Goal: Complete application form: Complete application form

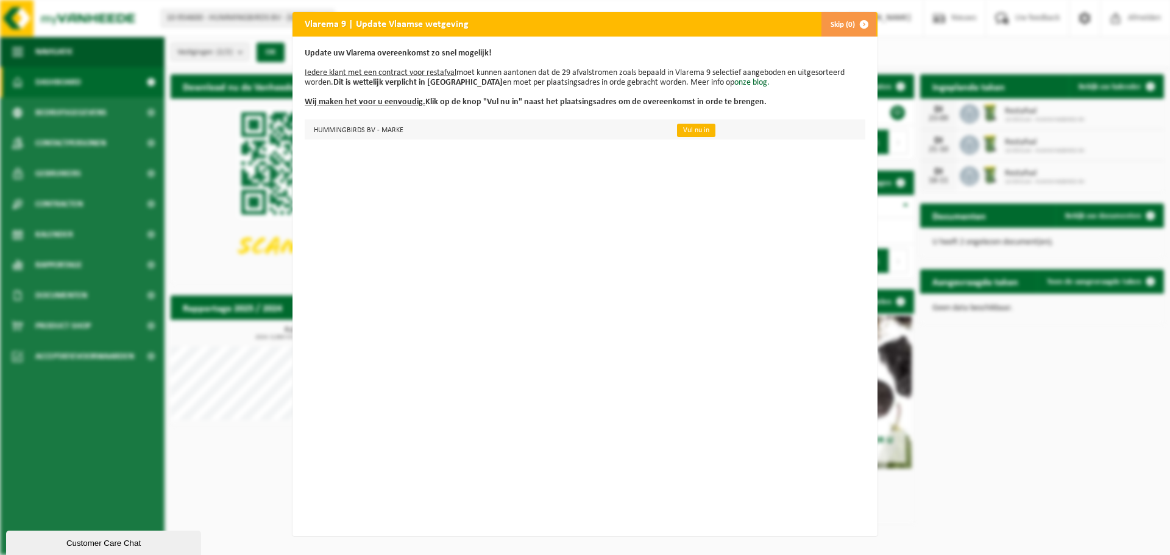
click at [681, 131] on link "Vul nu in" at bounding box center [696, 130] width 38 height 13
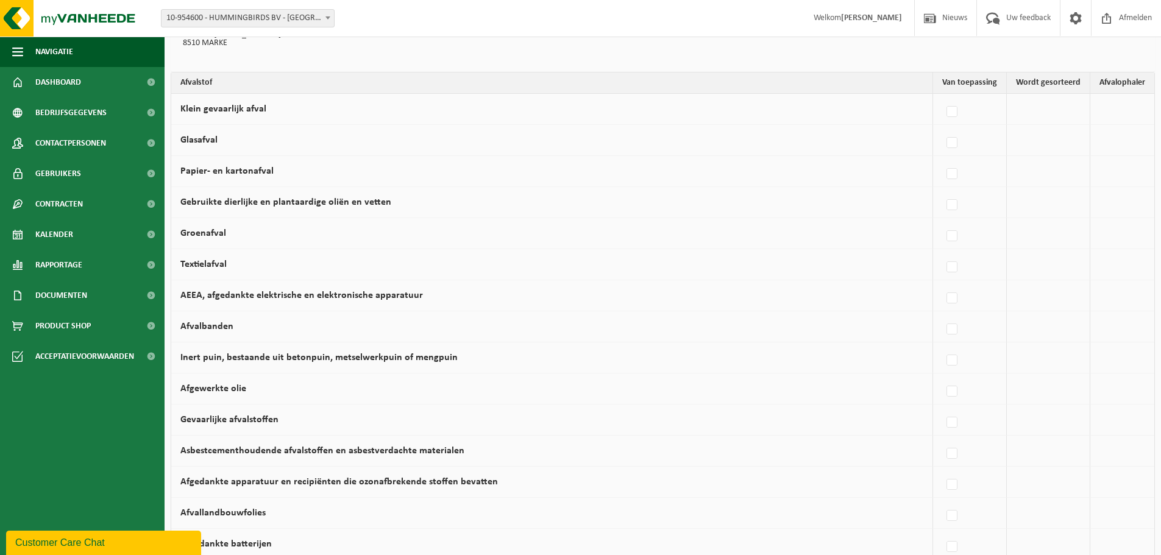
scroll to position [122, 0]
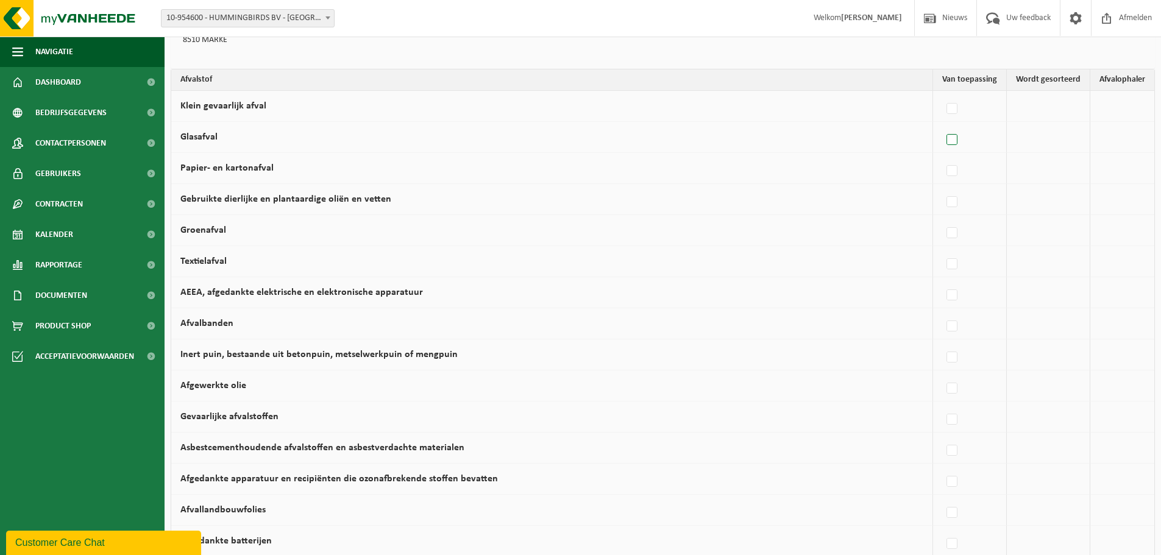
click at [954, 141] on label at bounding box center [952, 140] width 17 height 18
click at [942, 125] on input "Glasafval" at bounding box center [941, 124] width 1 height 1
checkbox input "true"
click at [849, 142] on label at bounding box center [845, 140] width 17 height 18
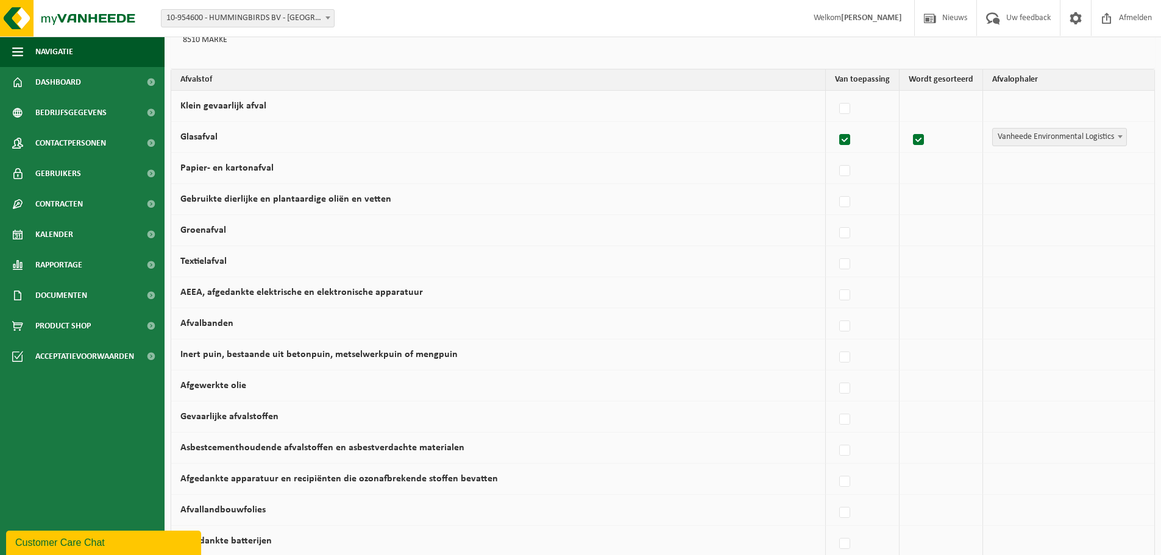
click at [835, 125] on input "Glasafval" at bounding box center [834, 124] width 1 height 1
checkbox input "false"
click at [952, 171] on label at bounding box center [952, 171] width 17 height 18
click at [942, 156] on input "Papier- en kartonafval" at bounding box center [941, 155] width 1 height 1
checkbox input "true"
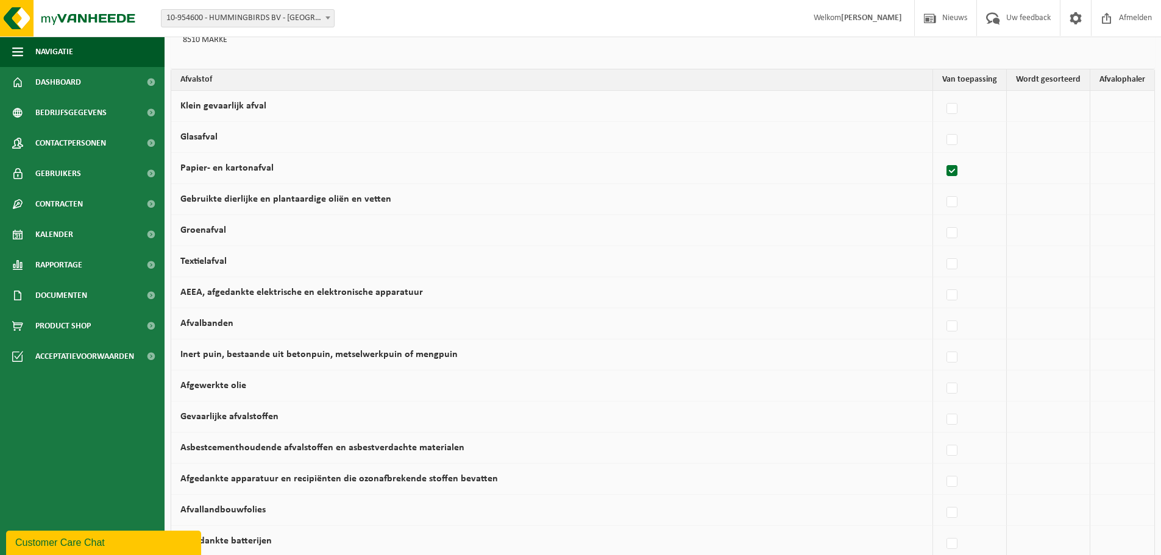
checkbox input "true"
click at [846, 264] on label at bounding box center [845, 264] width 17 height 18
click at [835, 249] on input "Textielafval" at bounding box center [834, 249] width 1 height 1
checkbox input "true"
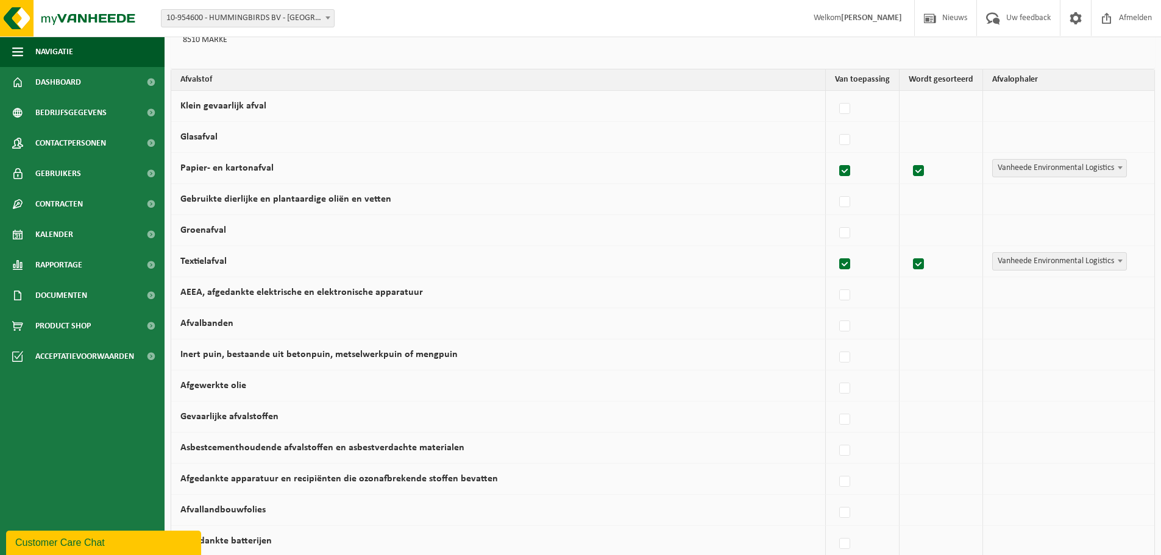
scroll to position [244, 0]
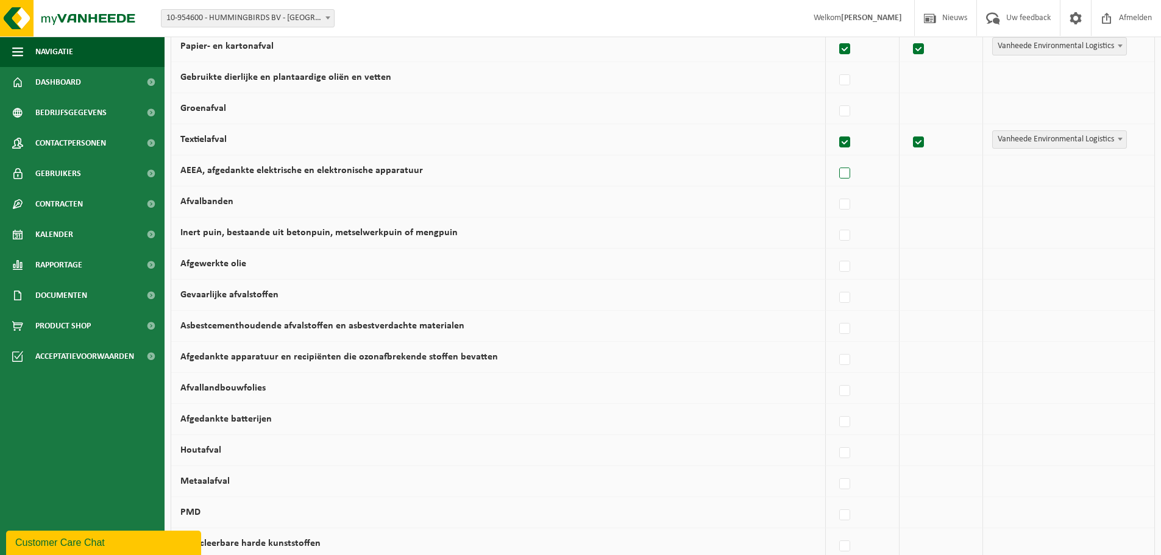
click at [843, 175] on label at bounding box center [845, 174] width 17 height 18
click at [835, 158] on input "AEEA, afgedankte elektrische en elektronische apparatuur" at bounding box center [834, 158] width 1 height 1
checkbox input "true"
click at [846, 238] on label at bounding box center [845, 236] width 17 height 18
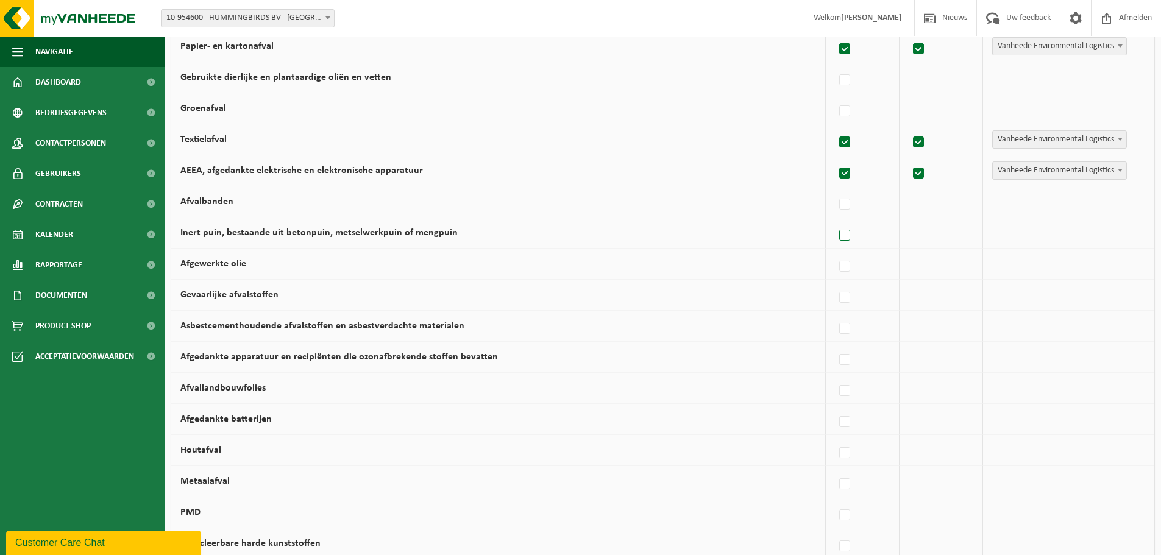
click at [835, 221] on input "Inert puin, bestaande uit betonpuin, metselwerkpuin of mengpuin" at bounding box center [834, 220] width 1 height 1
checkbox input "true"
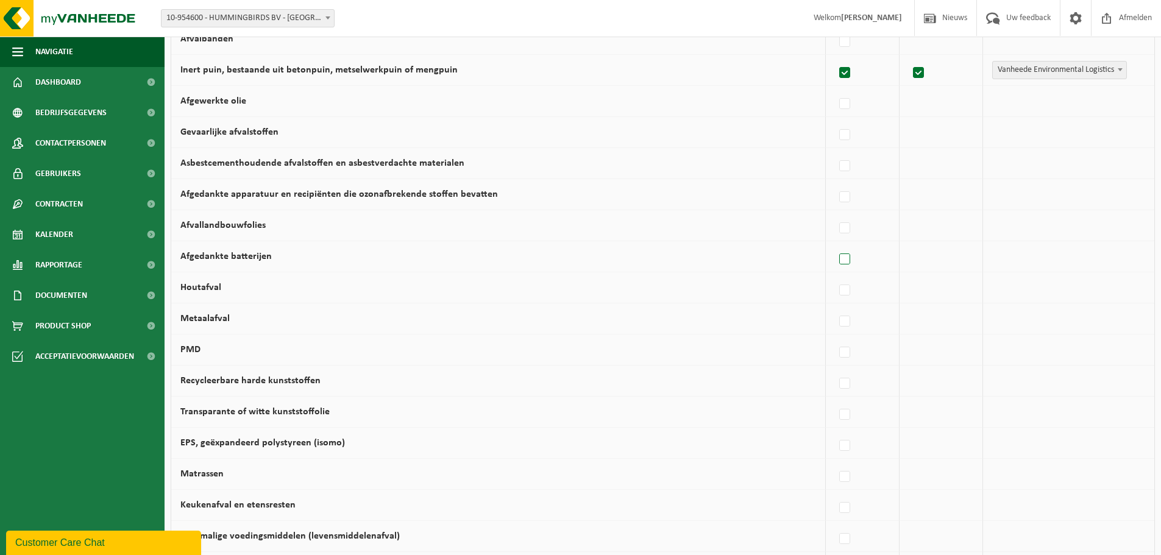
scroll to position [427, 0]
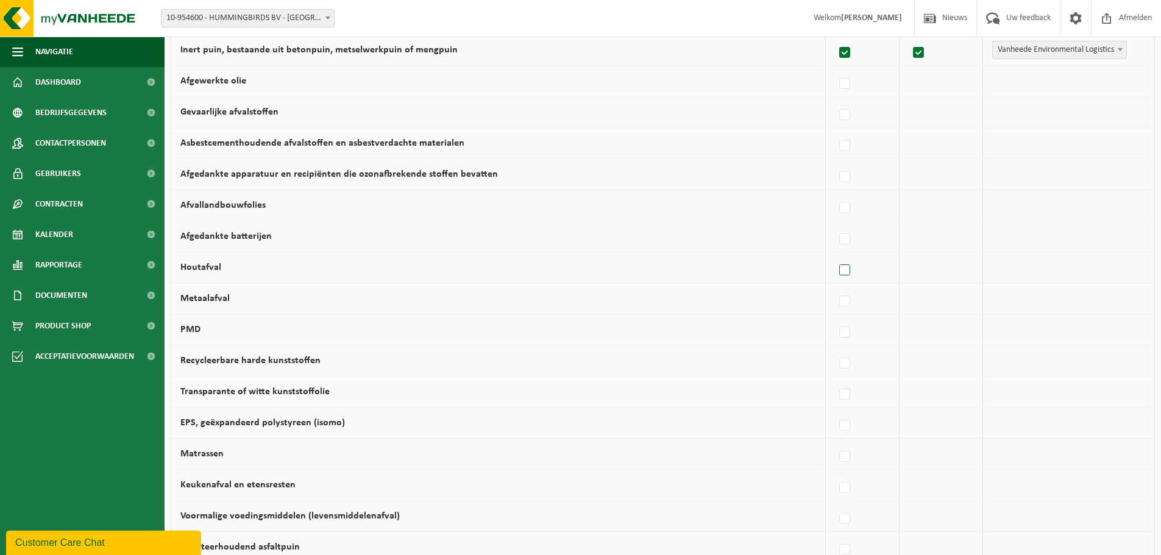
click at [848, 268] on label at bounding box center [845, 270] width 17 height 18
click at [835, 255] on input "Houtafval" at bounding box center [834, 255] width 1 height 1
checkbox input "true"
click at [847, 299] on label at bounding box center [845, 301] width 17 height 18
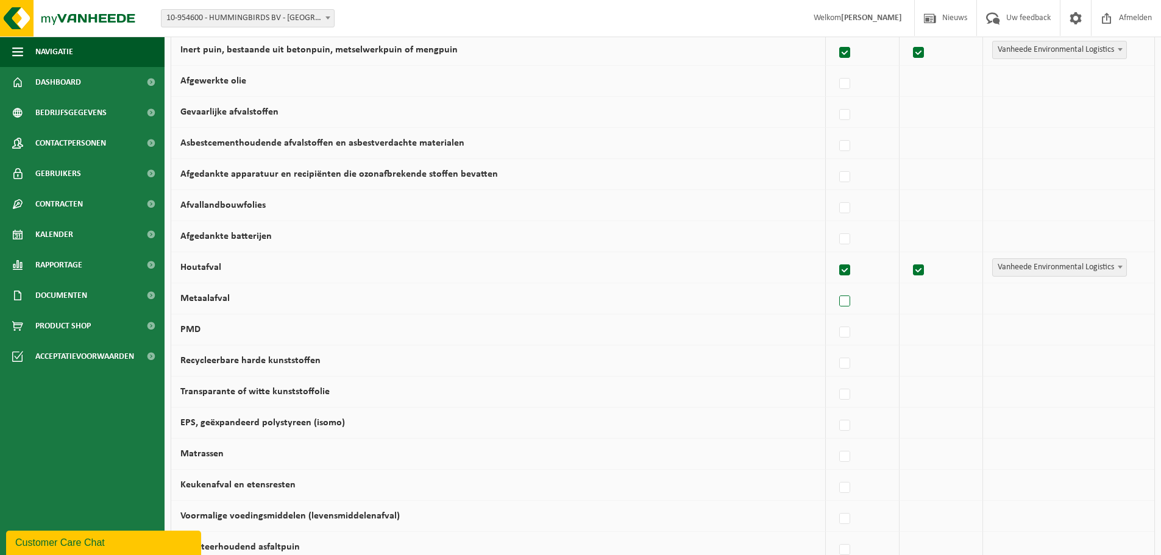
click at [835, 286] on input "Metaalafval" at bounding box center [834, 286] width 1 height 1
checkbox input "true"
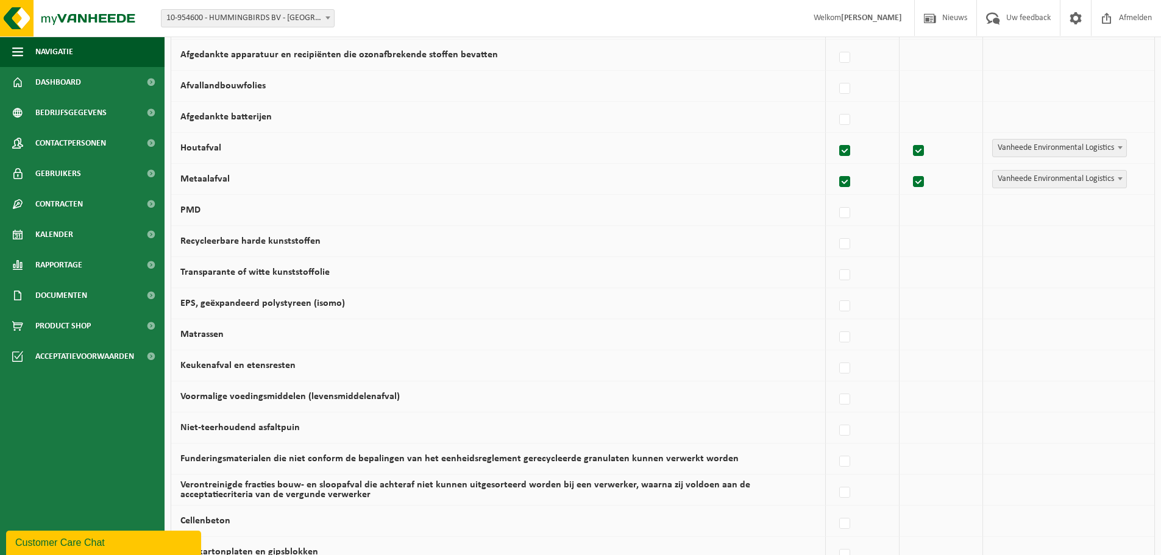
scroll to position [548, 0]
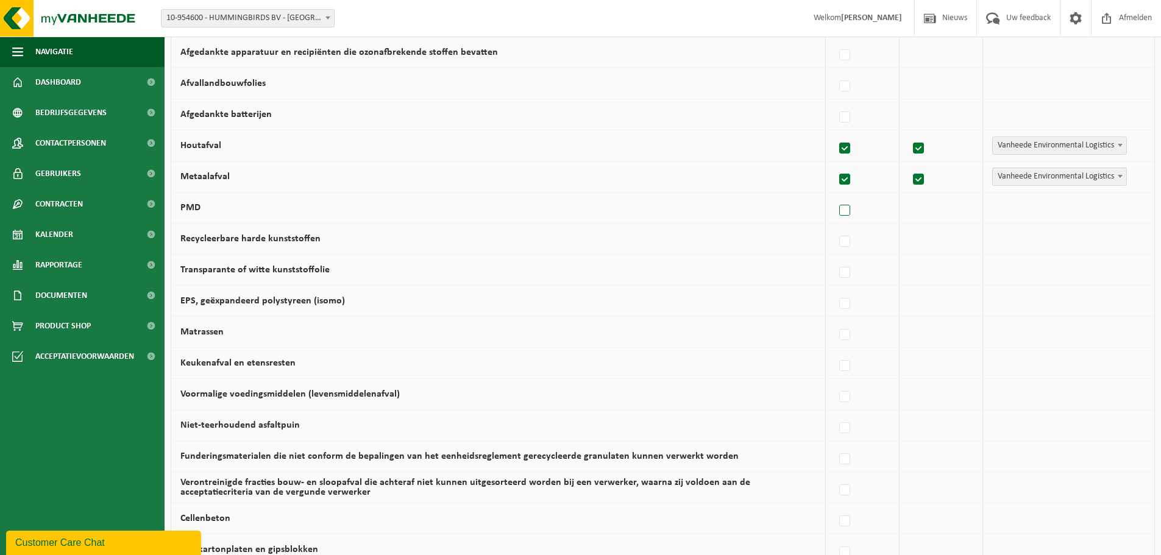
click at [850, 213] on label at bounding box center [845, 211] width 17 height 18
click at [835, 196] on input "PMD" at bounding box center [834, 195] width 1 height 1
checkbox input "true"
click at [845, 243] on label at bounding box center [845, 242] width 17 height 18
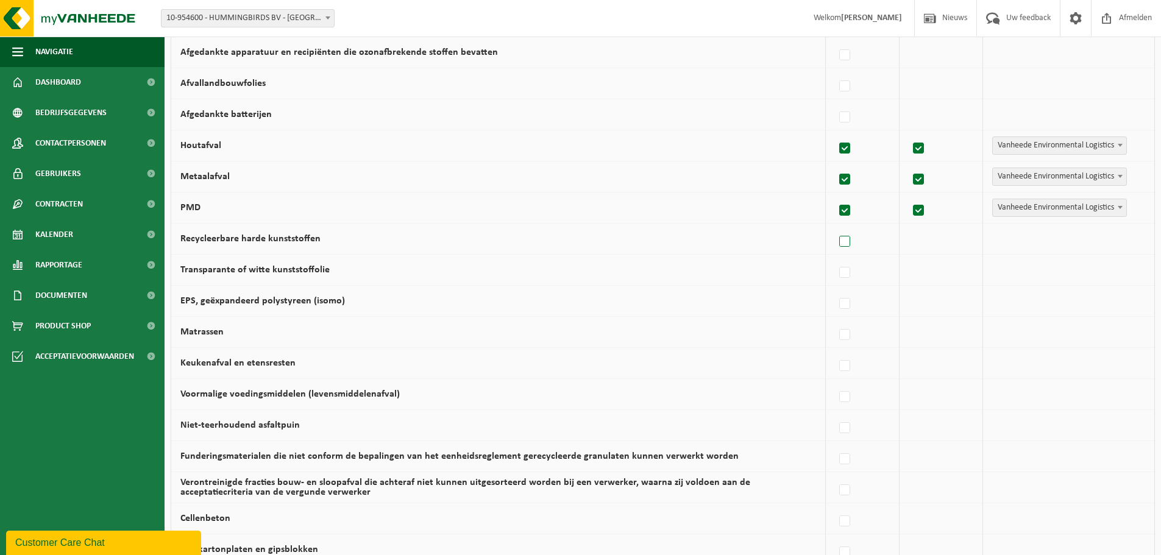
click at [835, 227] on input "Recycleerbare harde kunststoffen" at bounding box center [834, 226] width 1 height 1
checkbox input "true"
click at [846, 270] on label at bounding box center [845, 273] width 17 height 18
click at [835, 258] on input "Transparante of witte kunststoffolie" at bounding box center [834, 257] width 1 height 1
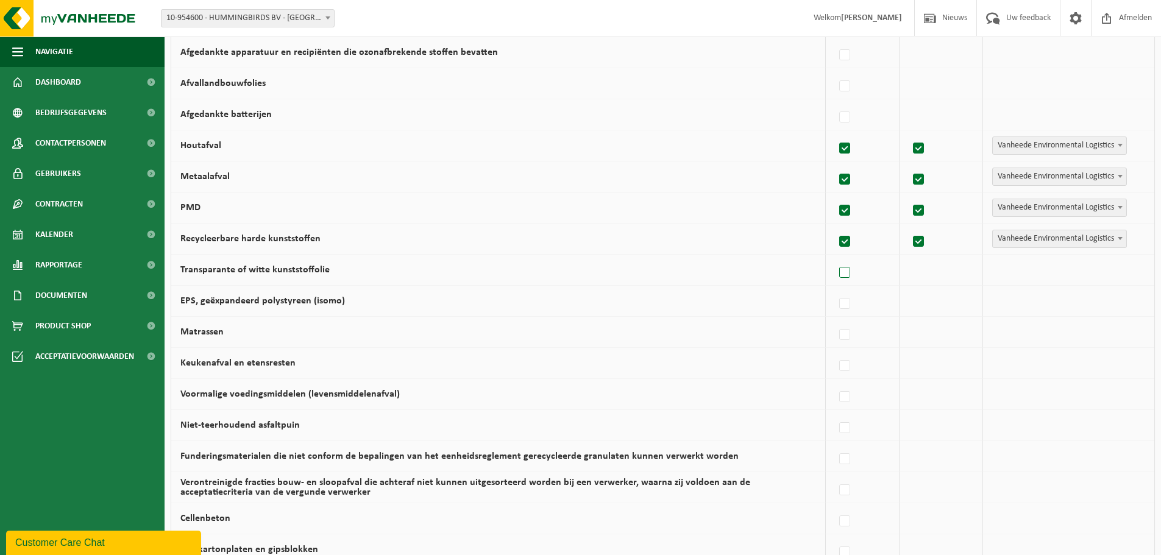
checkbox input "true"
click at [846, 303] on label at bounding box center [845, 304] width 17 height 18
click at [835, 289] on input "EPS, geëxpandeerd polystyreen (isomo)" at bounding box center [834, 288] width 1 height 1
checkbox input "true"
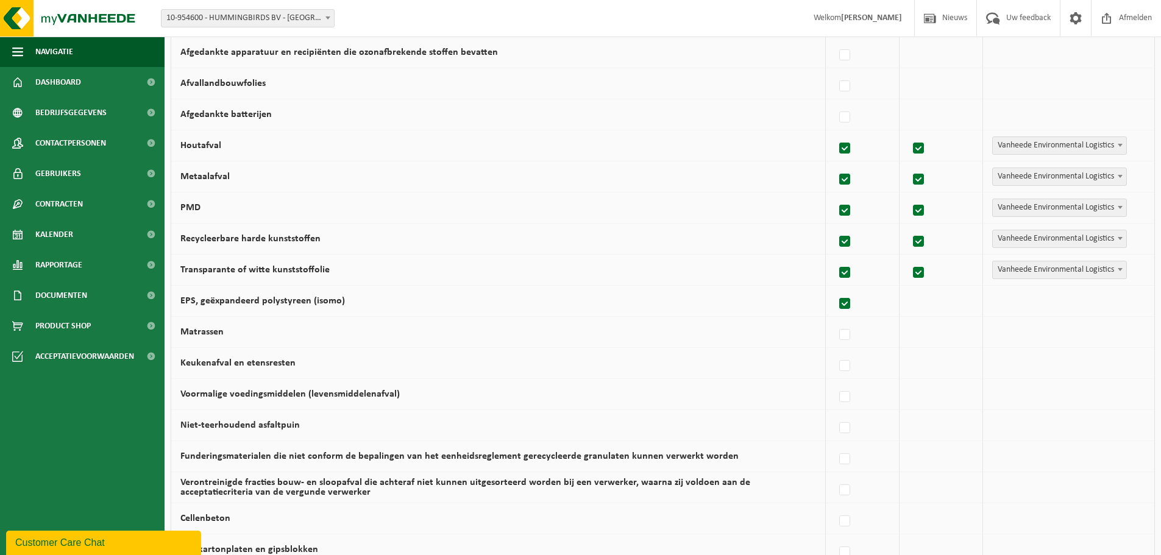
checkbox input "true"
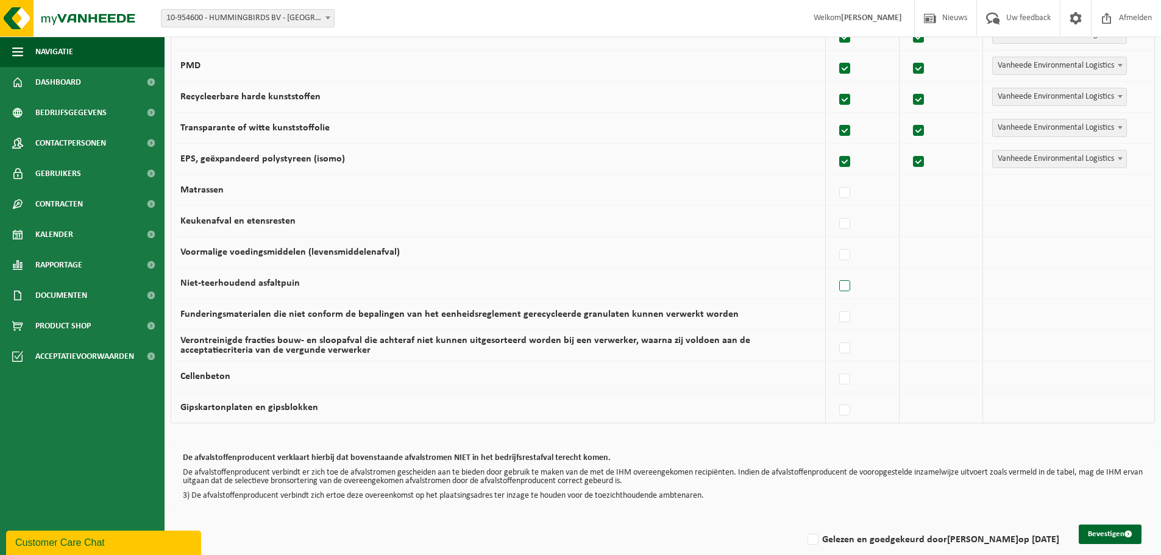
scroll to position [709, 0]
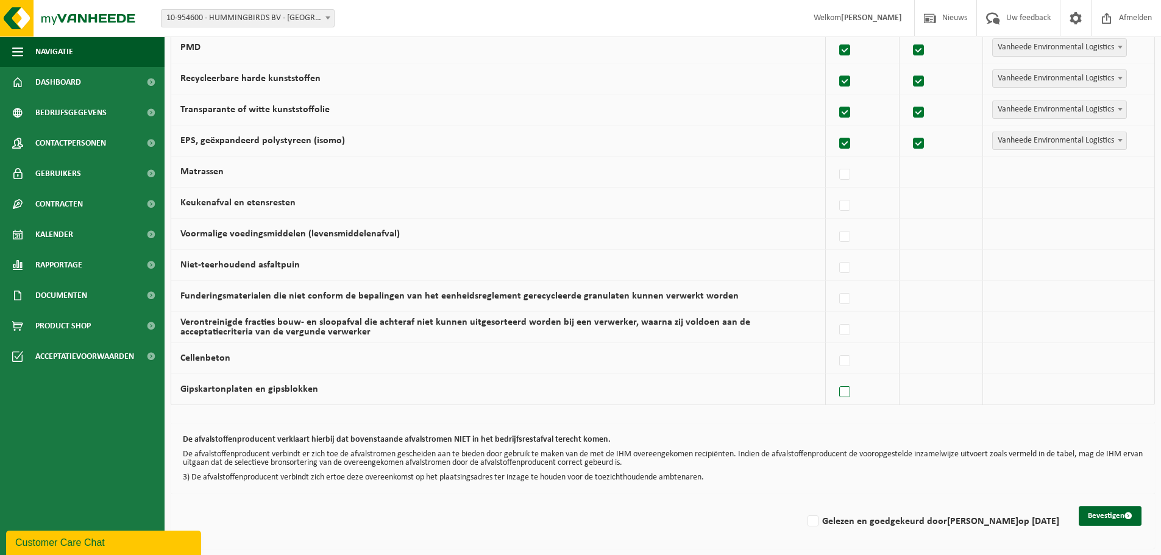
click at [845, 395] on label at bounding box center [845, 392] width 17 height 18
click at [835, 377] on input "Gipskartonplaten en gipsblokken" at bounding box center [834, 377] width 1 height 1
checkbox input "true"
click at [1125, 521] on button "Bevestigen" at bounding box center [1110, 515] width 63 height 19
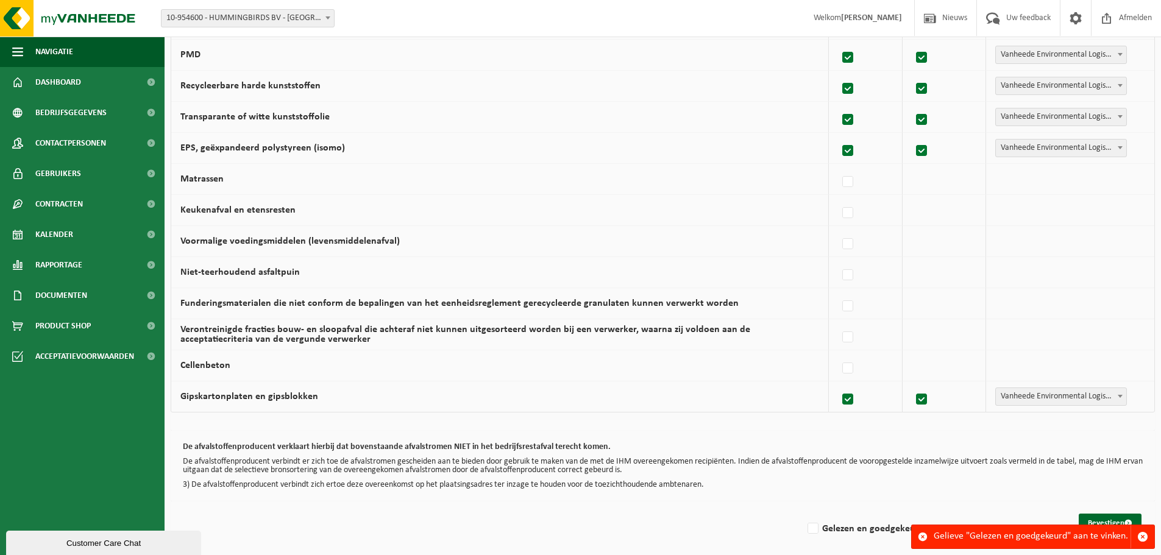
scroll to position [709, 0]
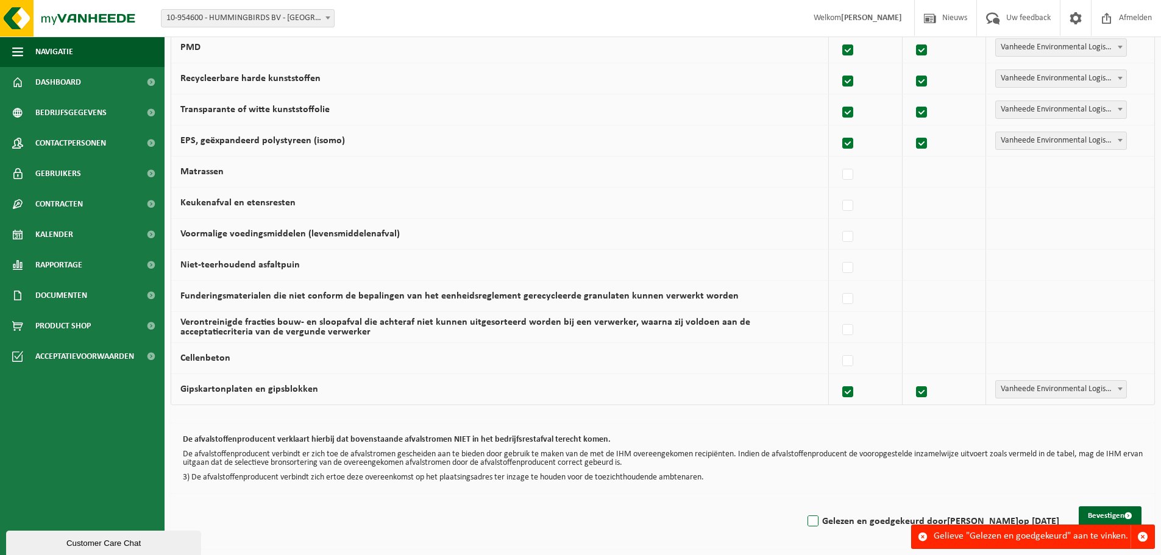
click at [805, 520] on label "Gelezen en goedgekeurd door KOEN DERWEDUWEN op 05/09/25" at bounding box center [932, 521] width 254 height 18
click at [803, 506] on input "Gelezen en goedgekeurd door KOEN DERWEDUWEN op 05/09/25" at bounding box center [803, 506] width 1 height 1
checkbox input "true"
click at [1116, 514] on button "Bevestigen" at bounding box center [1110, 515] width 63 height 19
